Goal: Transaction & Acquisition: Purchase product/service

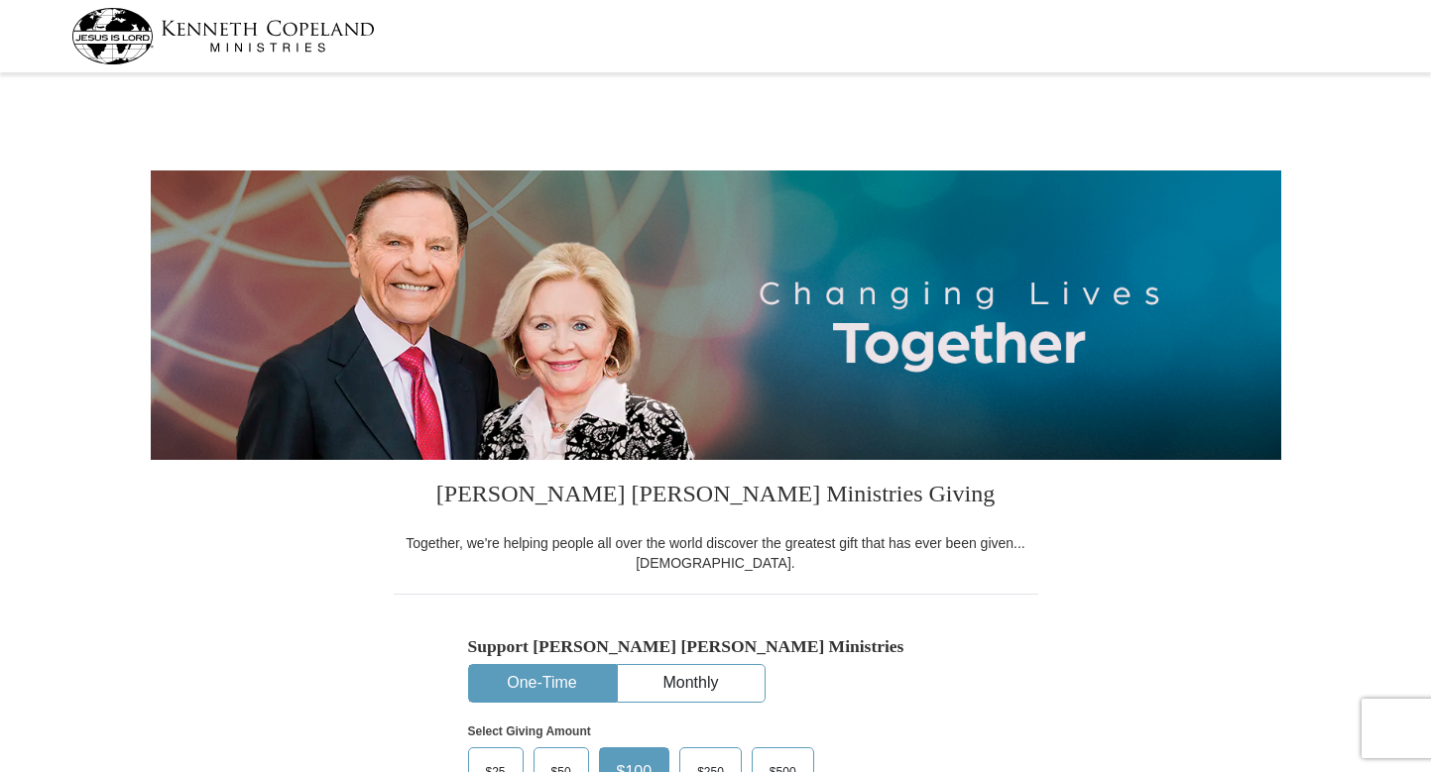
select select "CA"
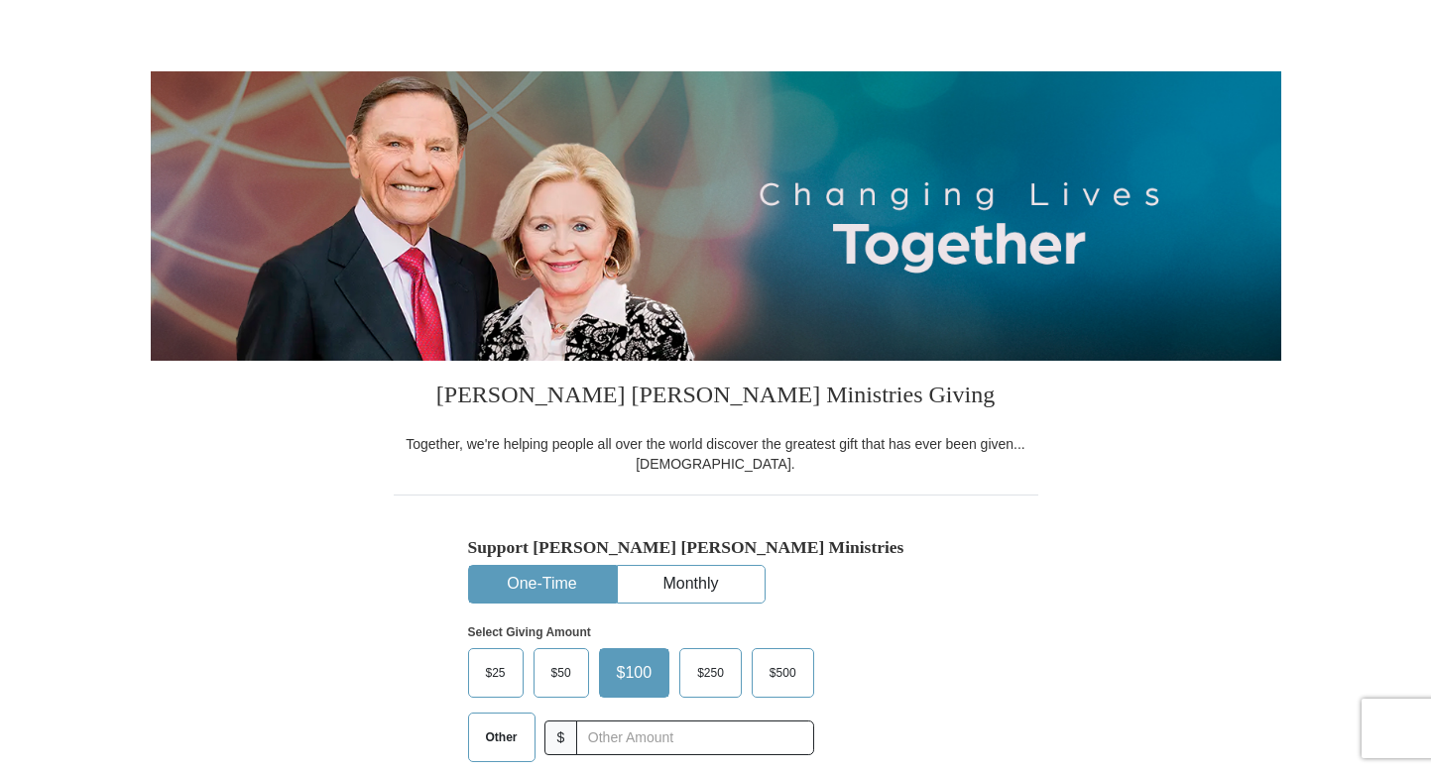
click at [547, 687] on span "$50" at bounding box center [561, 673] width 40 height 30
click at [0, 0] on input "$50" at bounding box center [0, 0] width 0 height 0
drag, startPoint x: 547, startPoint y: 687, endPoint x: 551, endPoint y: 675, distance: 12.5
click at [547, 687] on span "$50" at bounding box center [564, 673] width 47 height 30
click at [0, 0] on input "$50" at bounding box center [0, 0] width 0 height 0
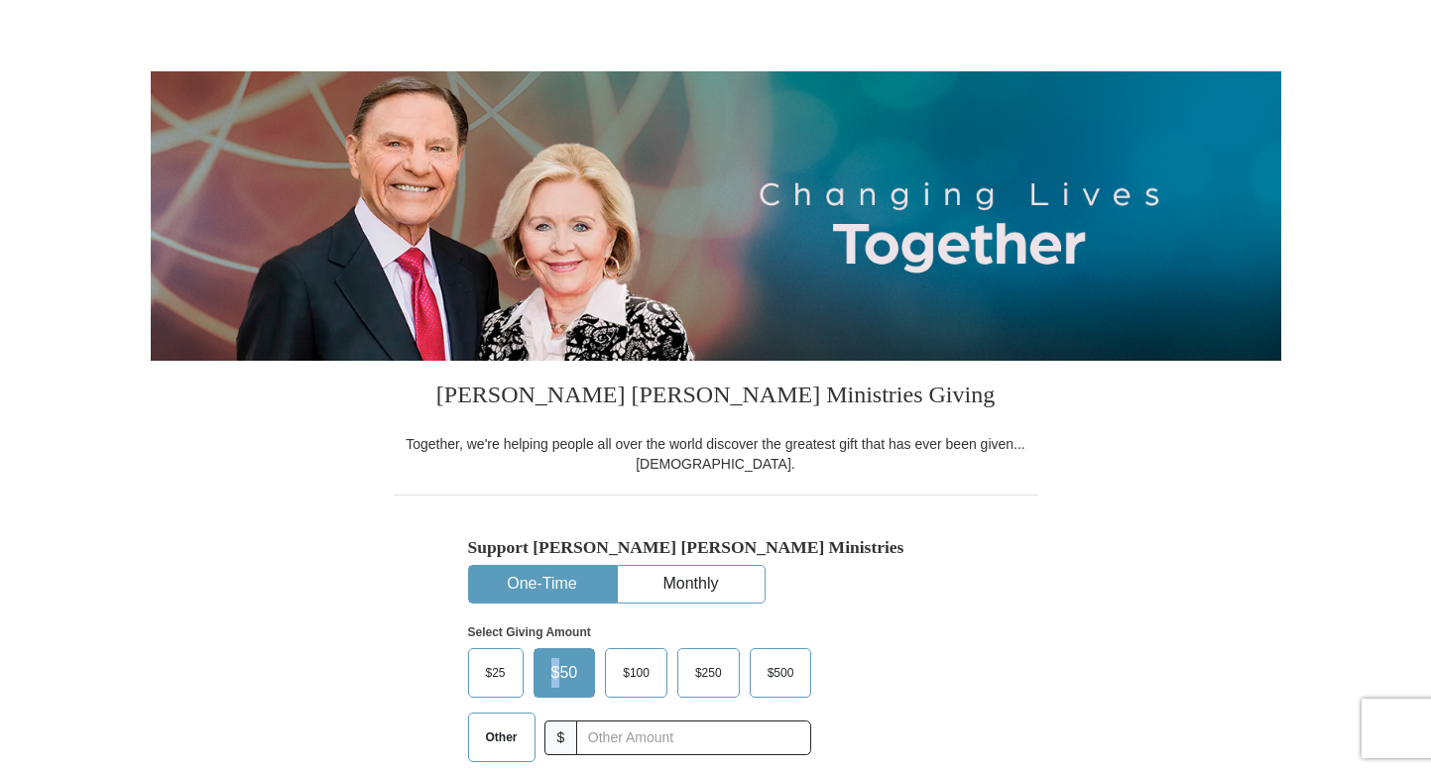
click at [551, 675] on span "$50" at bounding box center [564, 673] width 47 height 30
click at [0, 0] on input "$50" at bounding box center [0, 0] width 0 height 0
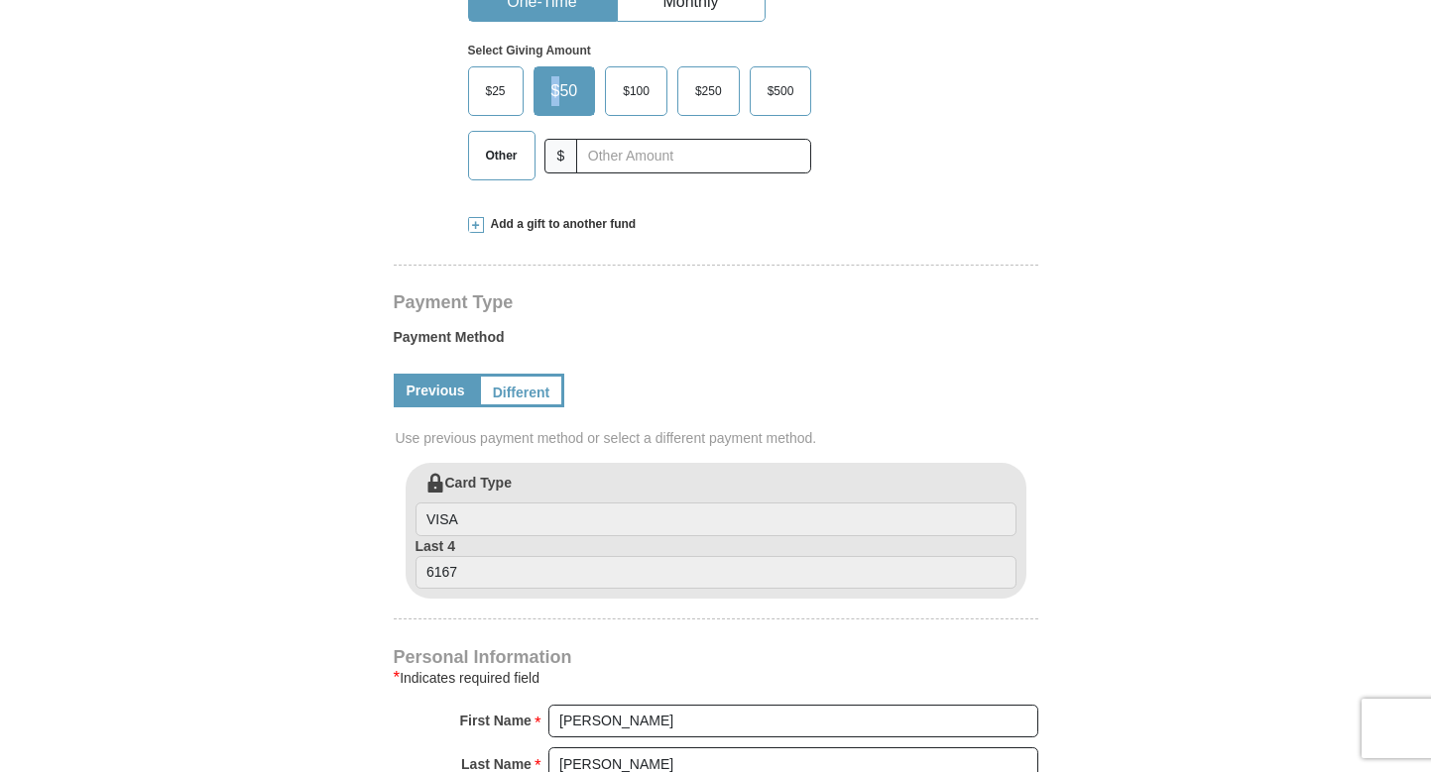
scroll to position [694, 0]
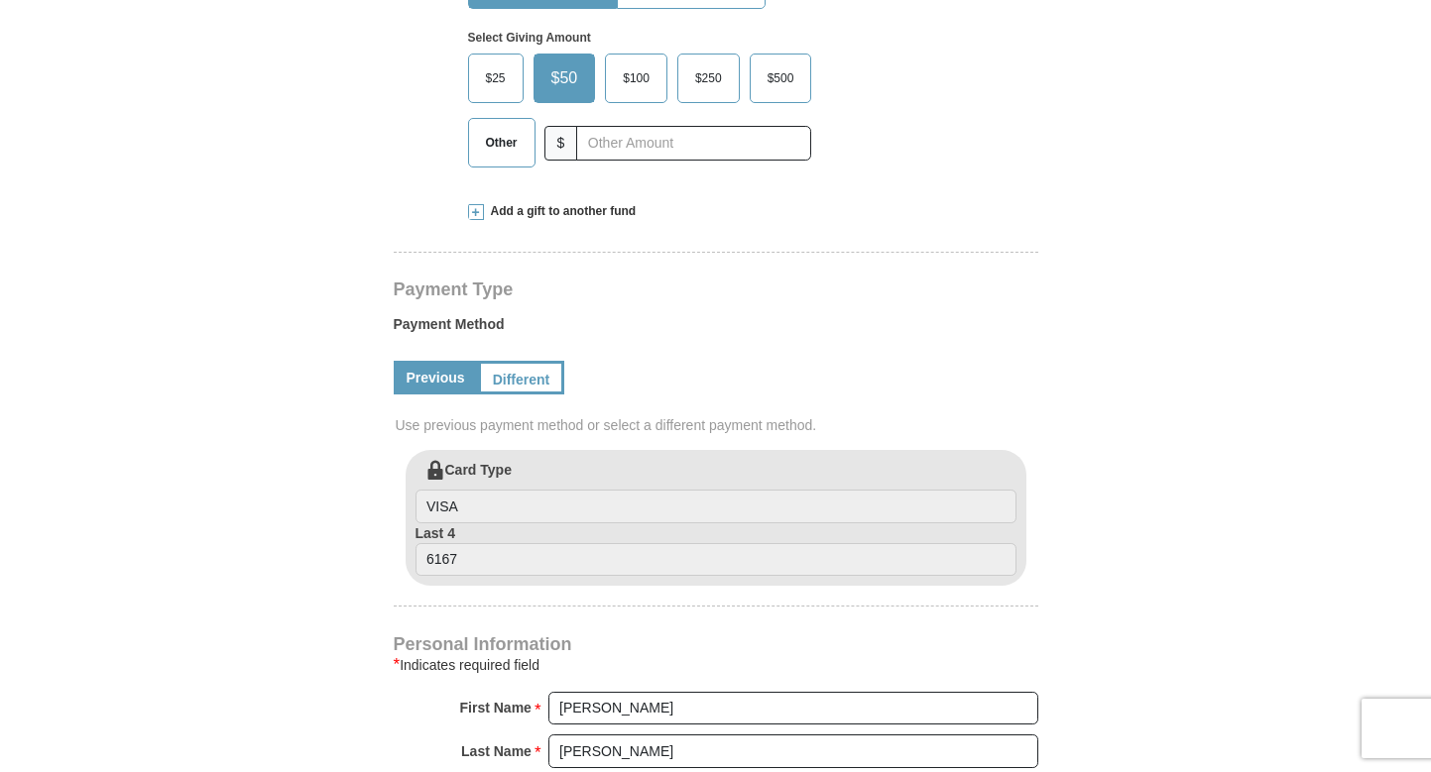
click at [526, 467] on label "Card Type VISA" at bounding box center [715, 491] width 601 height 63
click at [526, 490] on input "VISA" at bounding box center [715, 507] width 601 height 34
click at [443, 381] on link "Previous" at bounding box center [436, 378] width 84 height 34
click at [546, 470] on label "Card Type VISA" at bounding box center [715, 491] width 601 height 63
click at [546, 490] on input "VISA" at bounding box center [715, 507] width 601 height 34
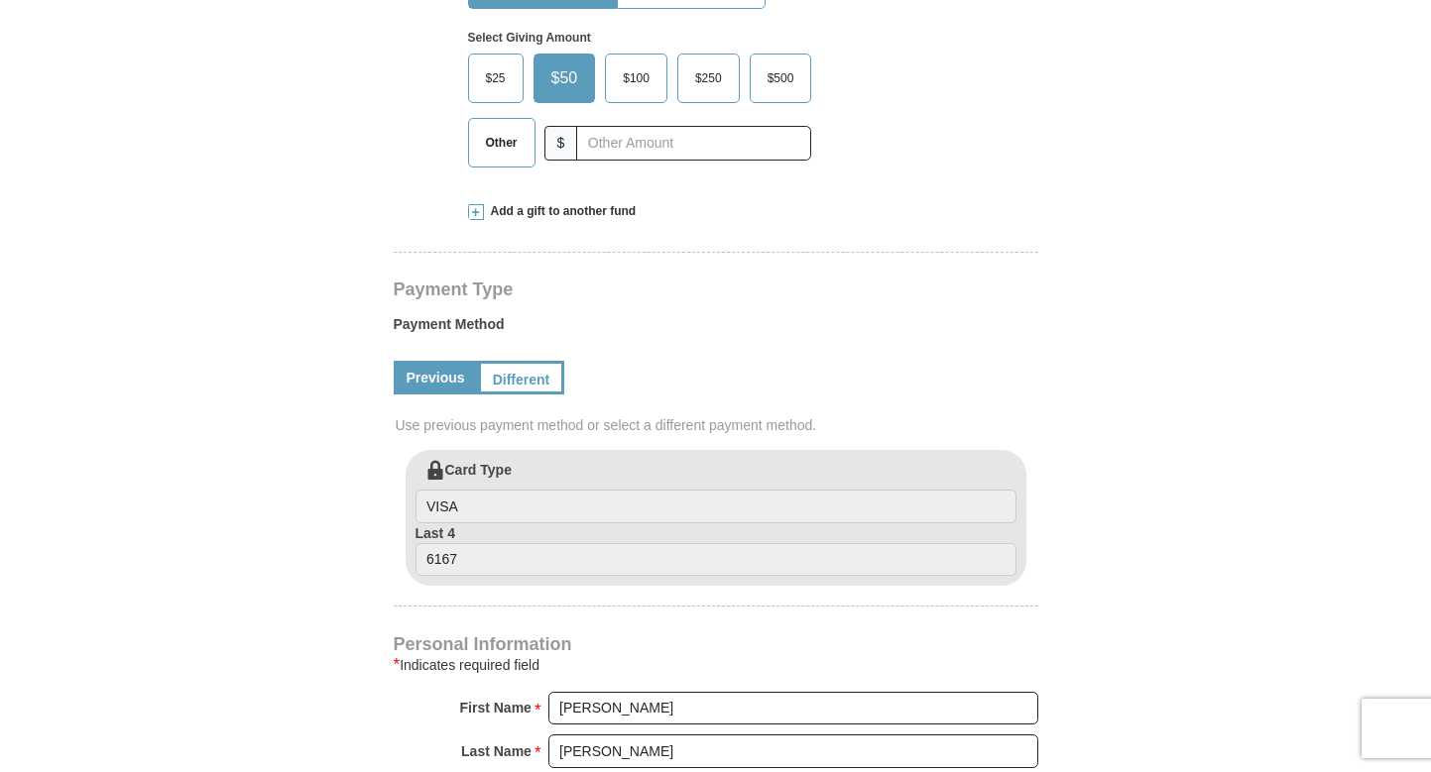
click at [546, 464] on label "Card Type VISA" at bounding box center [715, 491] width 601 height 63
click at [546, 490] on input "VISA" at bounding box center [715, 507] width 601 height 34
click at [518, 499] on input "VISA" at bounding box center [715, 507] width 601 height 34
click at [508, 504] on input "VISA" at bounding box center [715, 507] width 601 height 34
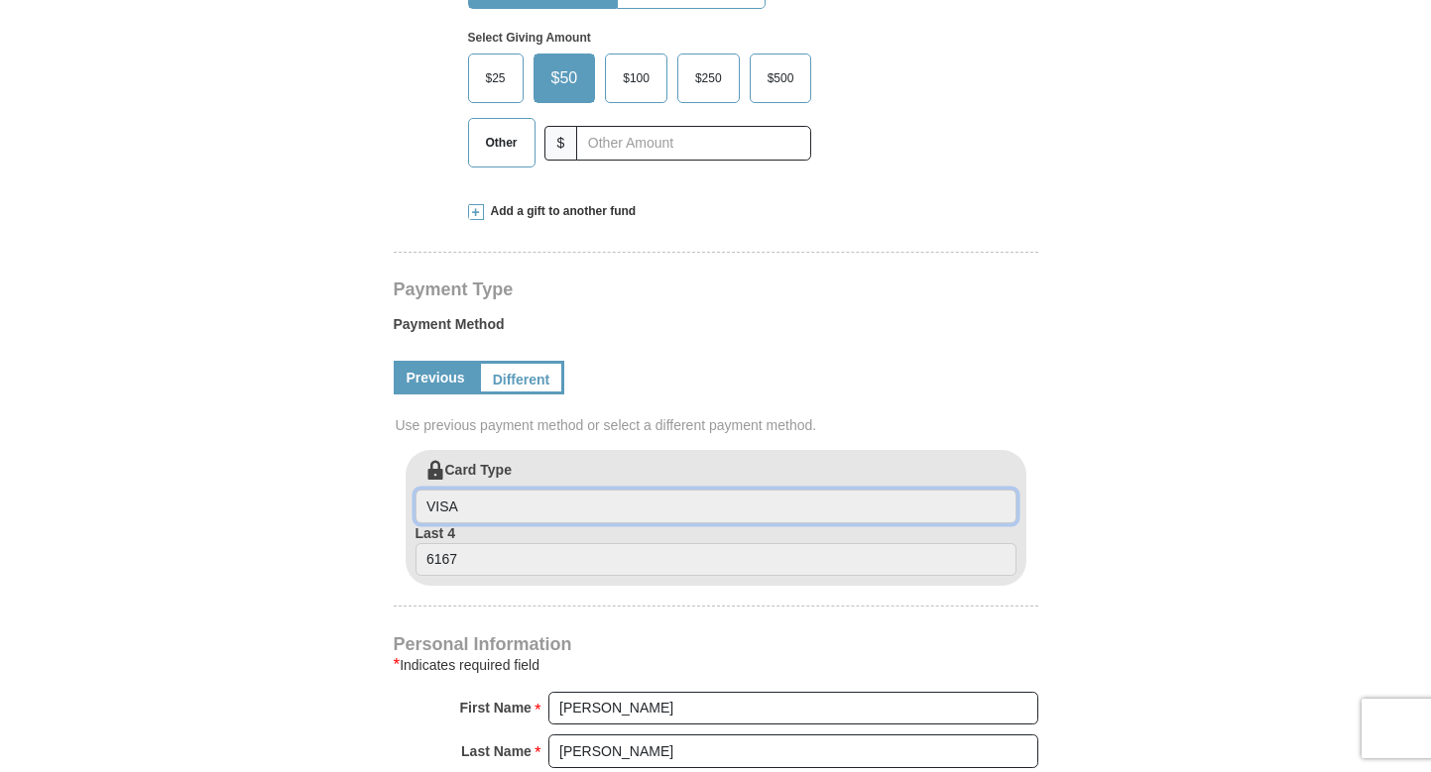
click at [508, 504] on input "VISA" at bounding box center [715, 507] width 601 height 34
click at [474, 563] on input "6167" at bounding box center [715, 560] width 601 height 34
click at [517, 381] on link "Different" at bounding box center [519, 378] width 83 height 34
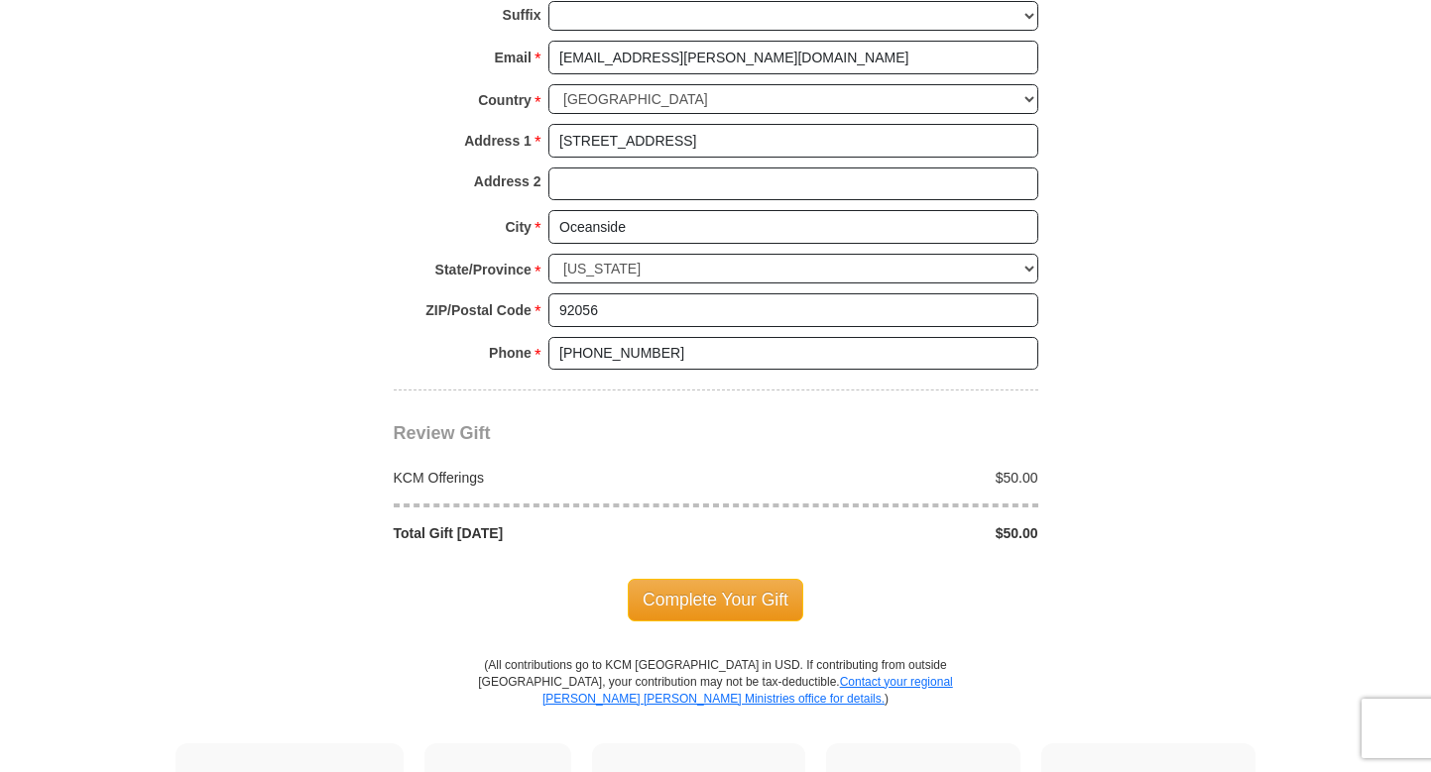
scroll to position [1685, 0]
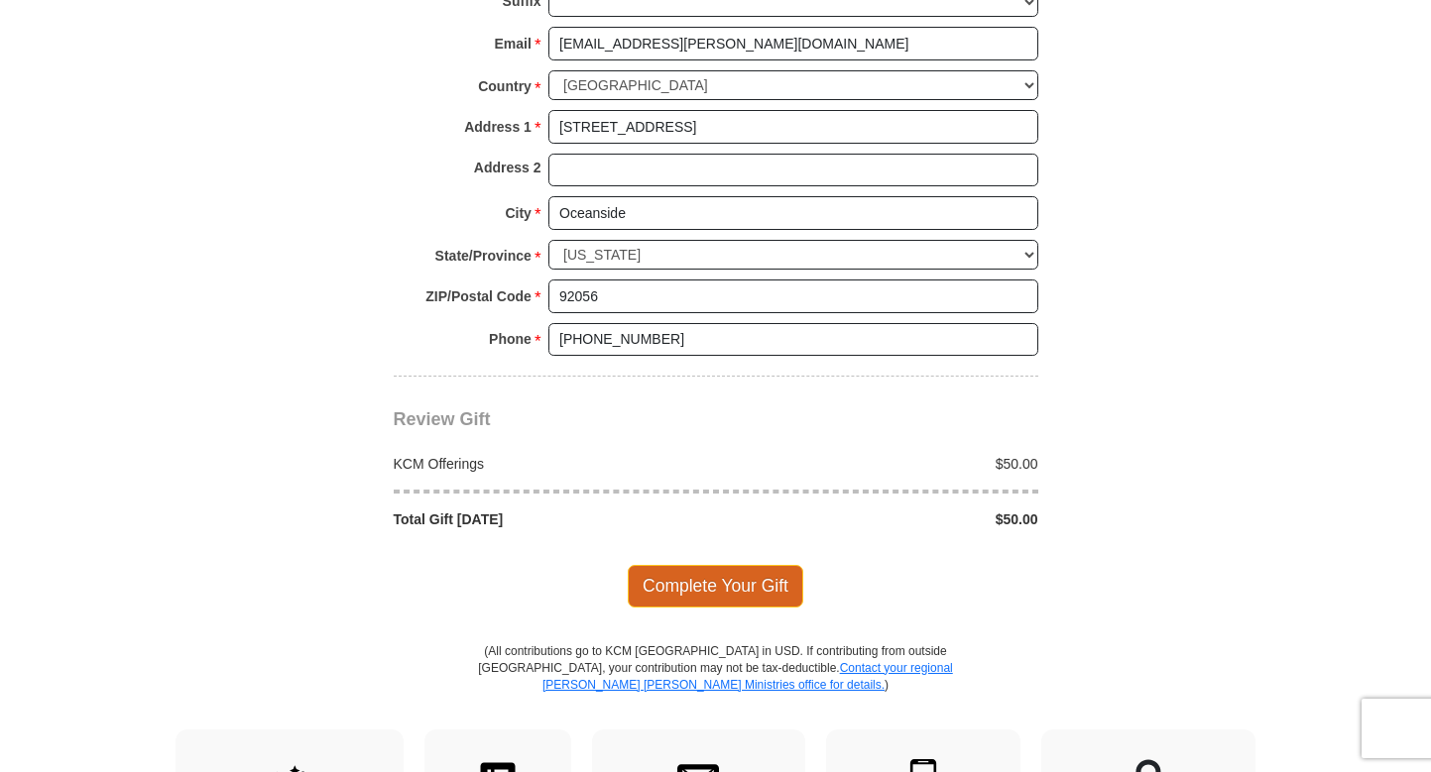
click at [728, 597] on span "Complete Your Gift" at bounding box center [715, 586] width 175 height 42
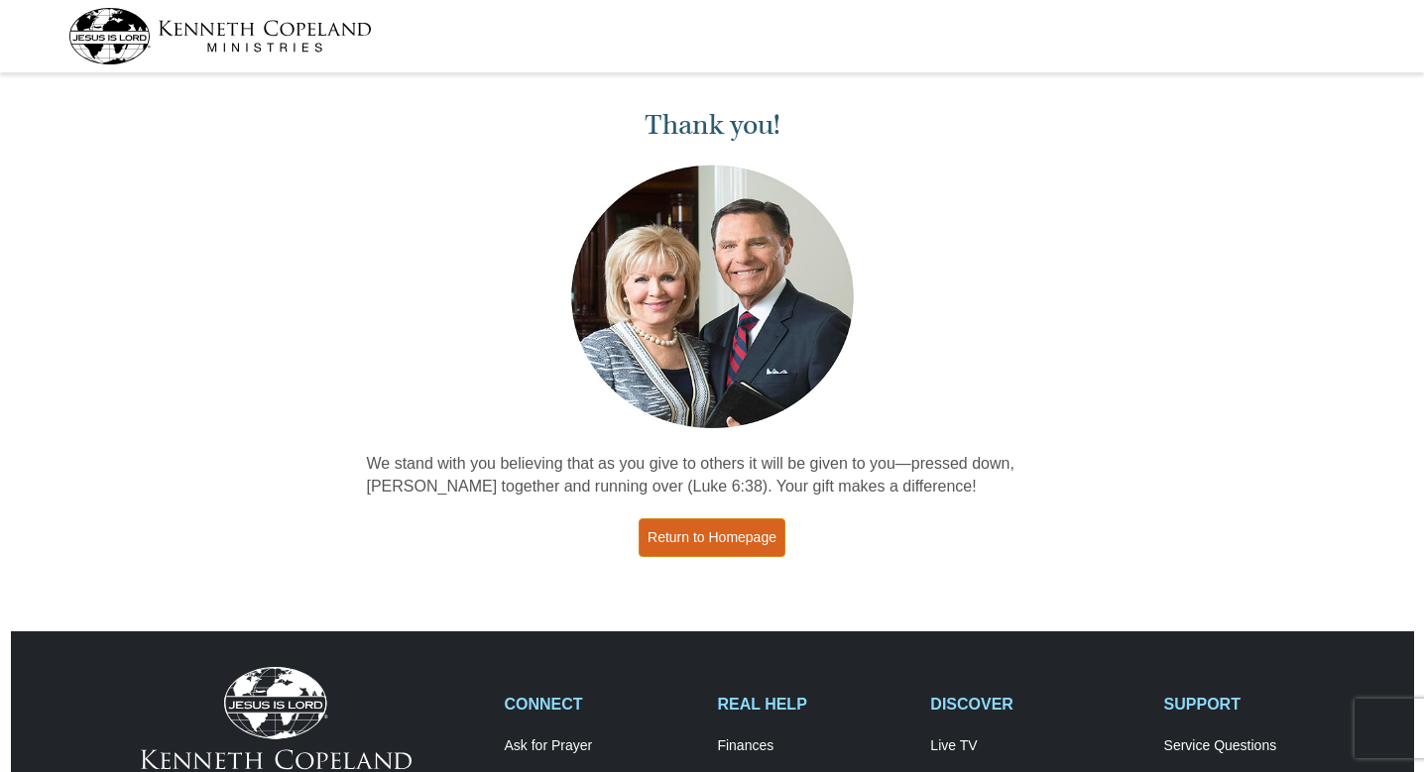
click at [718, 537] on link "Return to Homepage" at bounding box center [711, 537] width 147 height 39
